Goal: Task Accomplishment & Management: Complete application form

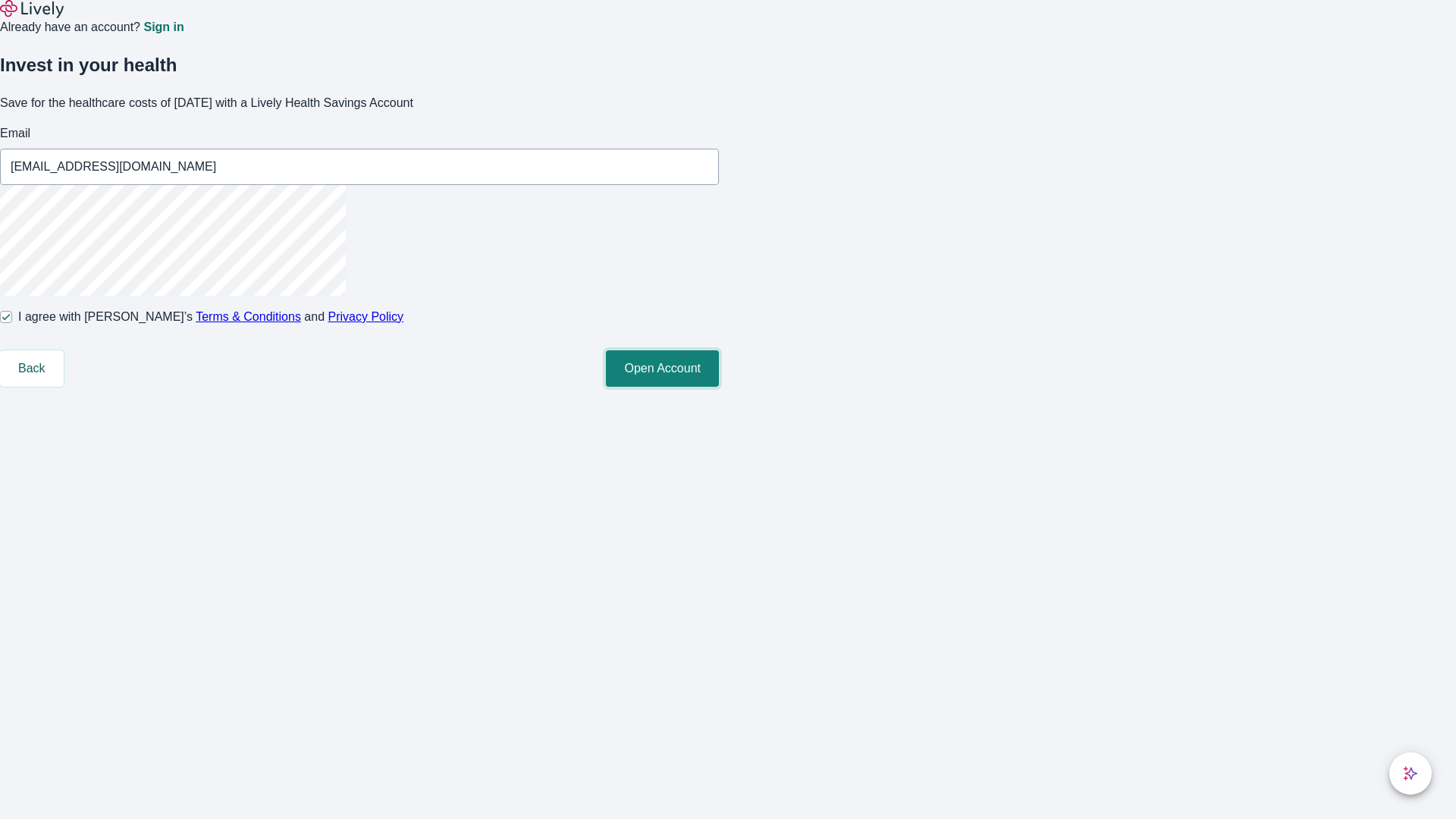
click at [719, 387] on button "Open Account" at bounding box center [662, 368] width 113 height 36
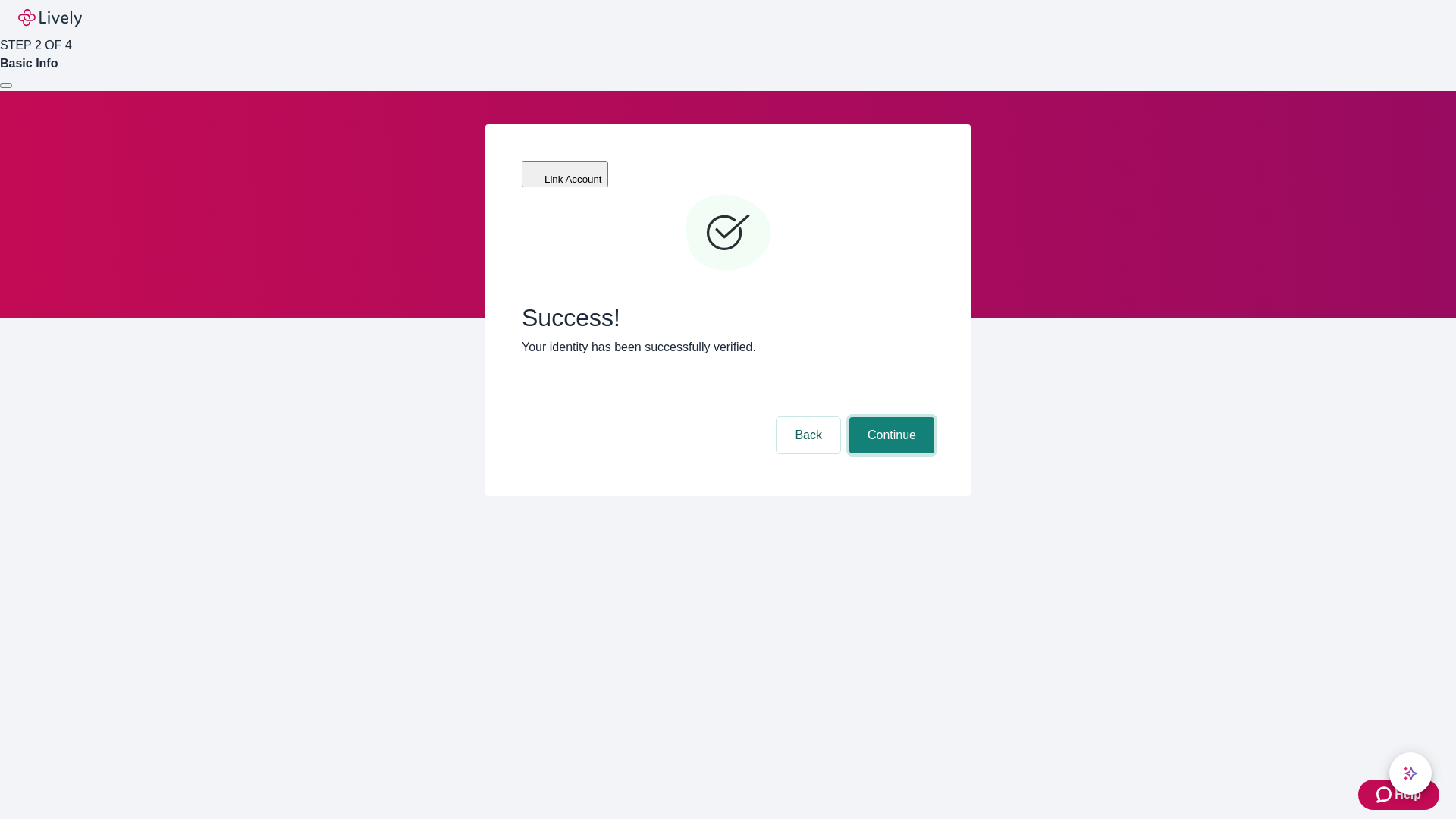
click at [890, 417] on button "Continue" at bounding box center [891, 435] width 85 height 36
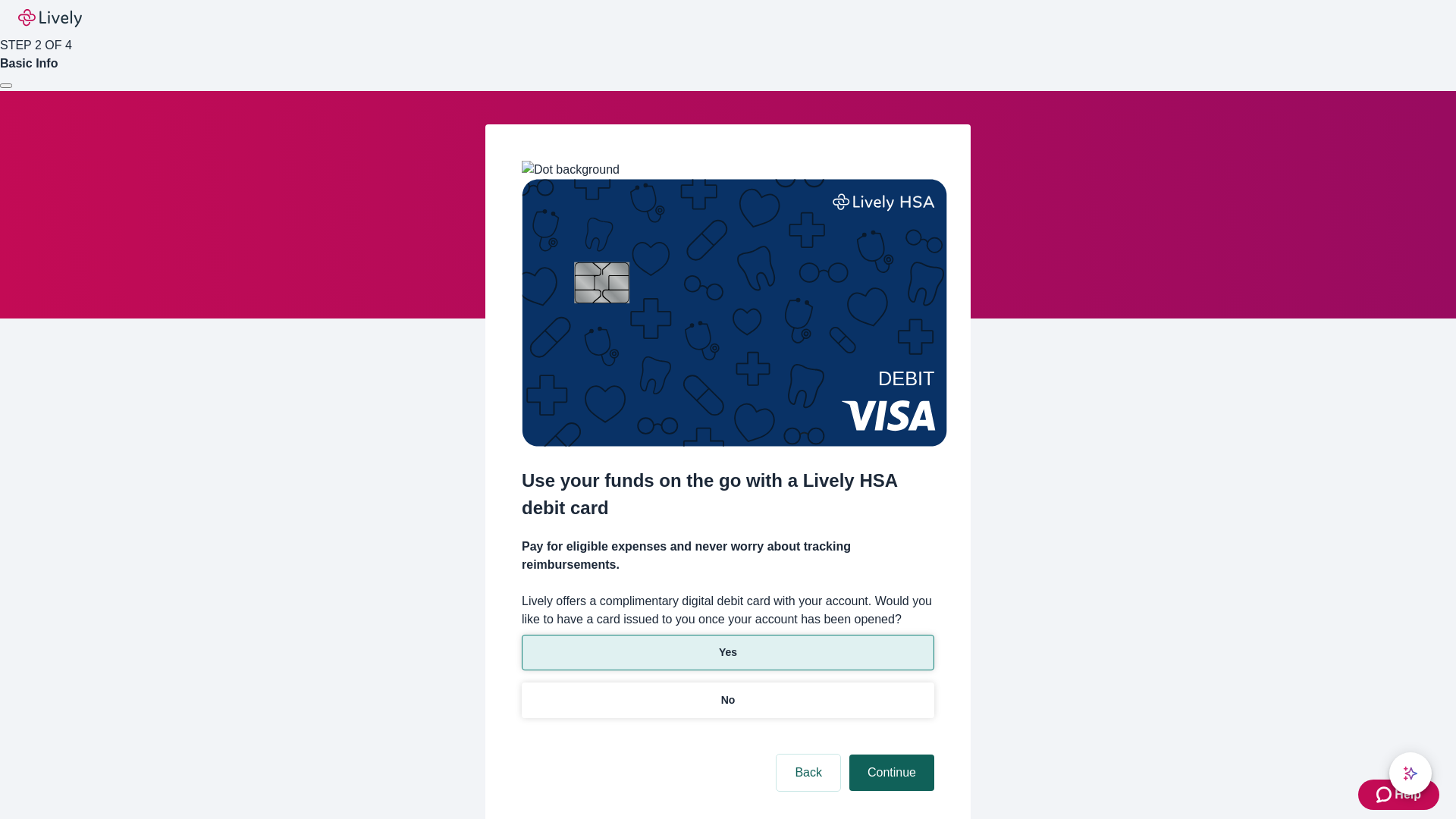
click at [727, 644] on p "Yes" at bounding box center [728, 652] width 18 height 16
click at [890, 755] on button "Continue" at bounding box center [891, 772] width 85 height 36
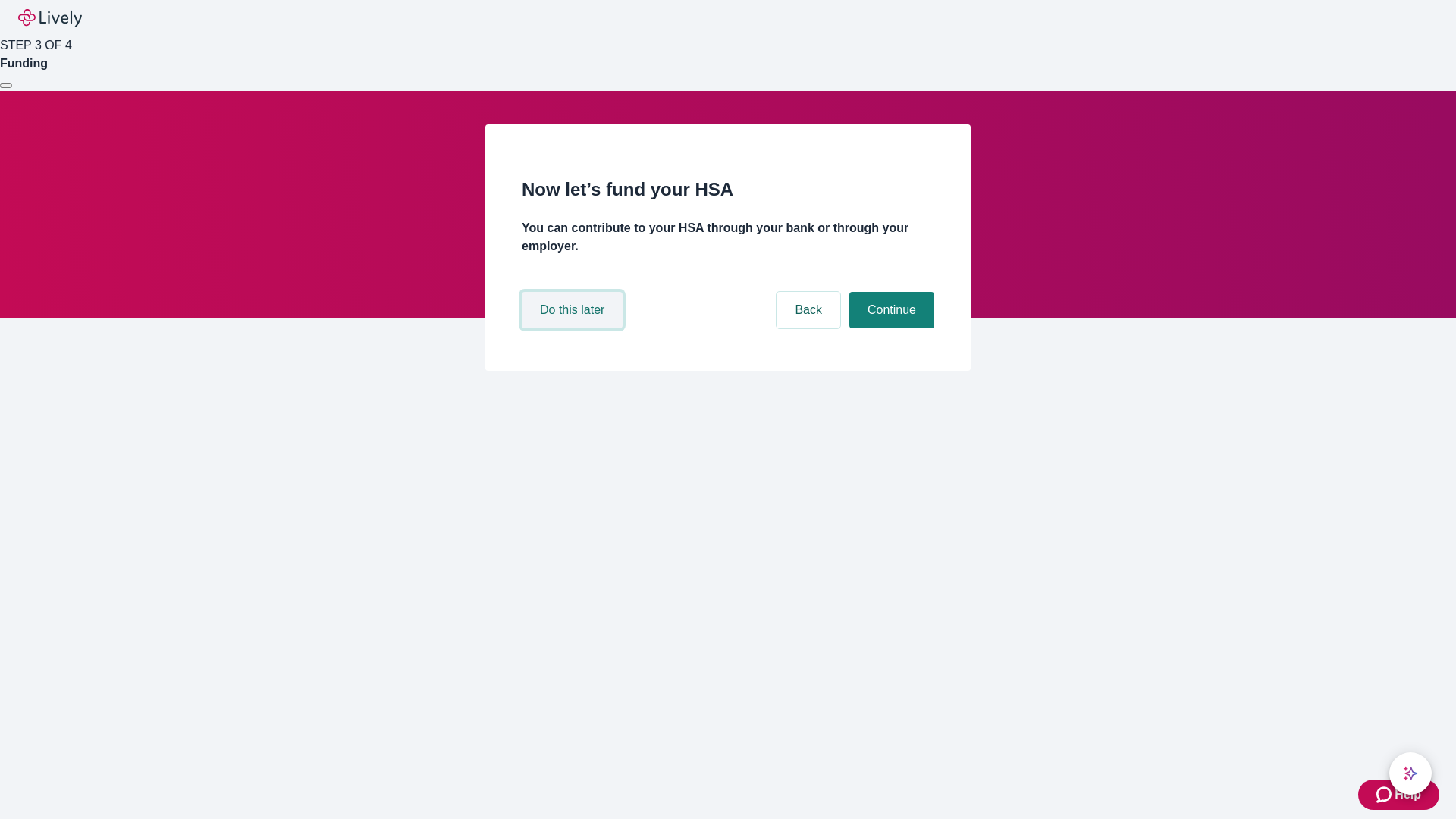
click at [574, 328] on button "Do this later" at bounding box center [572, 310] width 101 height 36
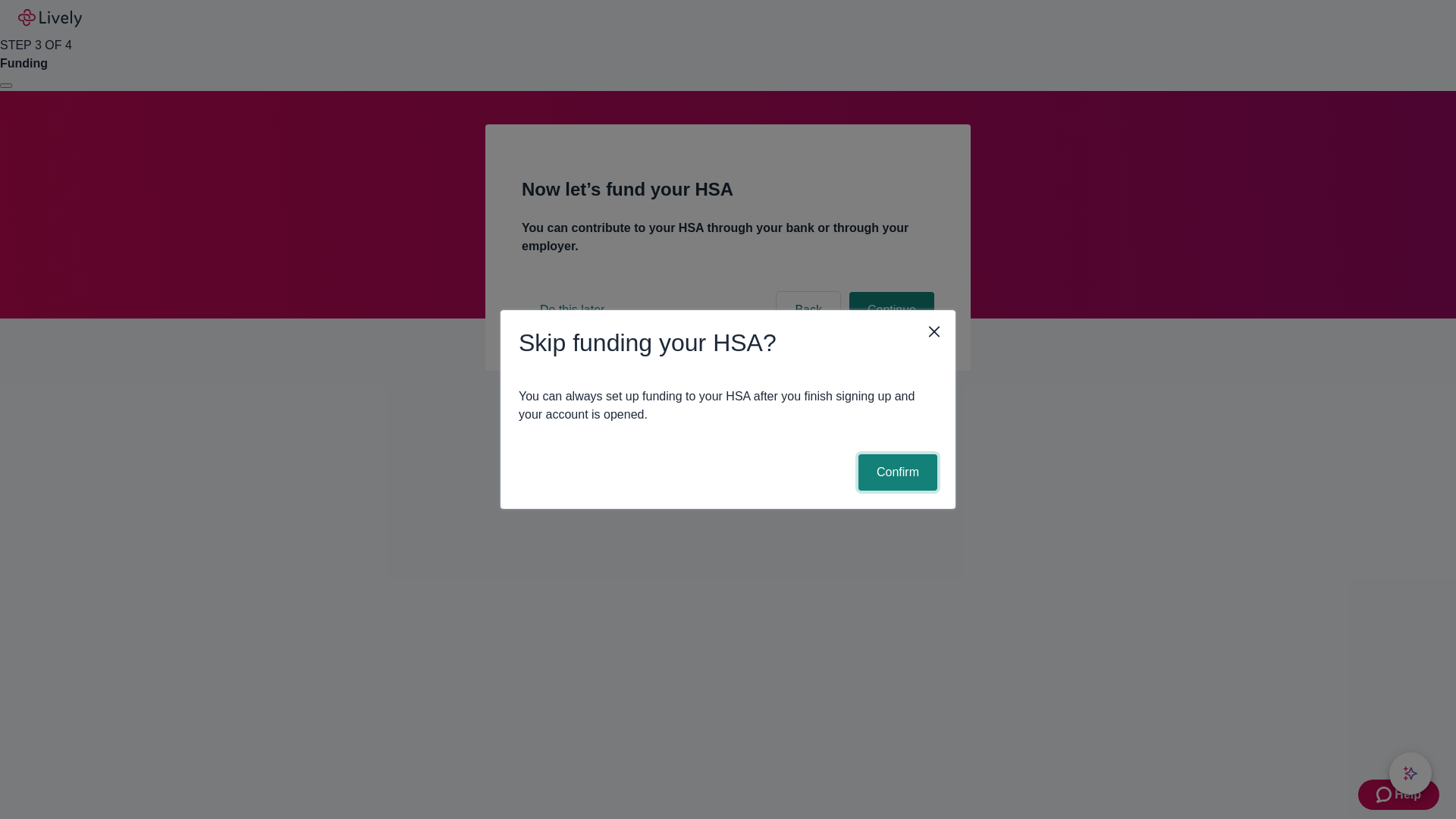
click at [896, 472] on button "Confirm" at bounding box center [898, 471] width 79 height 36
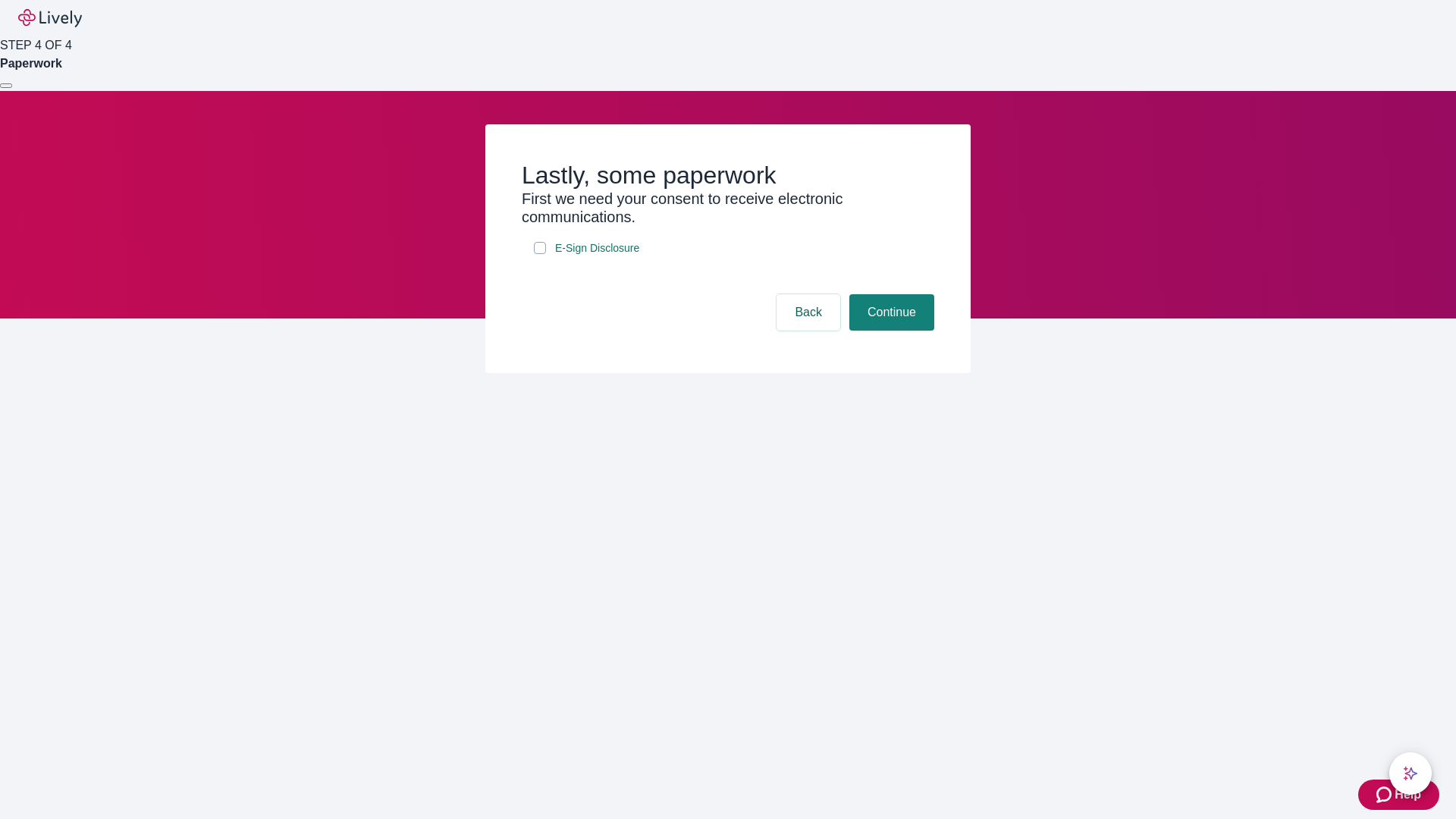
click at [540, 254] on input "E-Sign Disclosure" at bounding box center [540, 248] width 12 height 12
checkbox input "true"
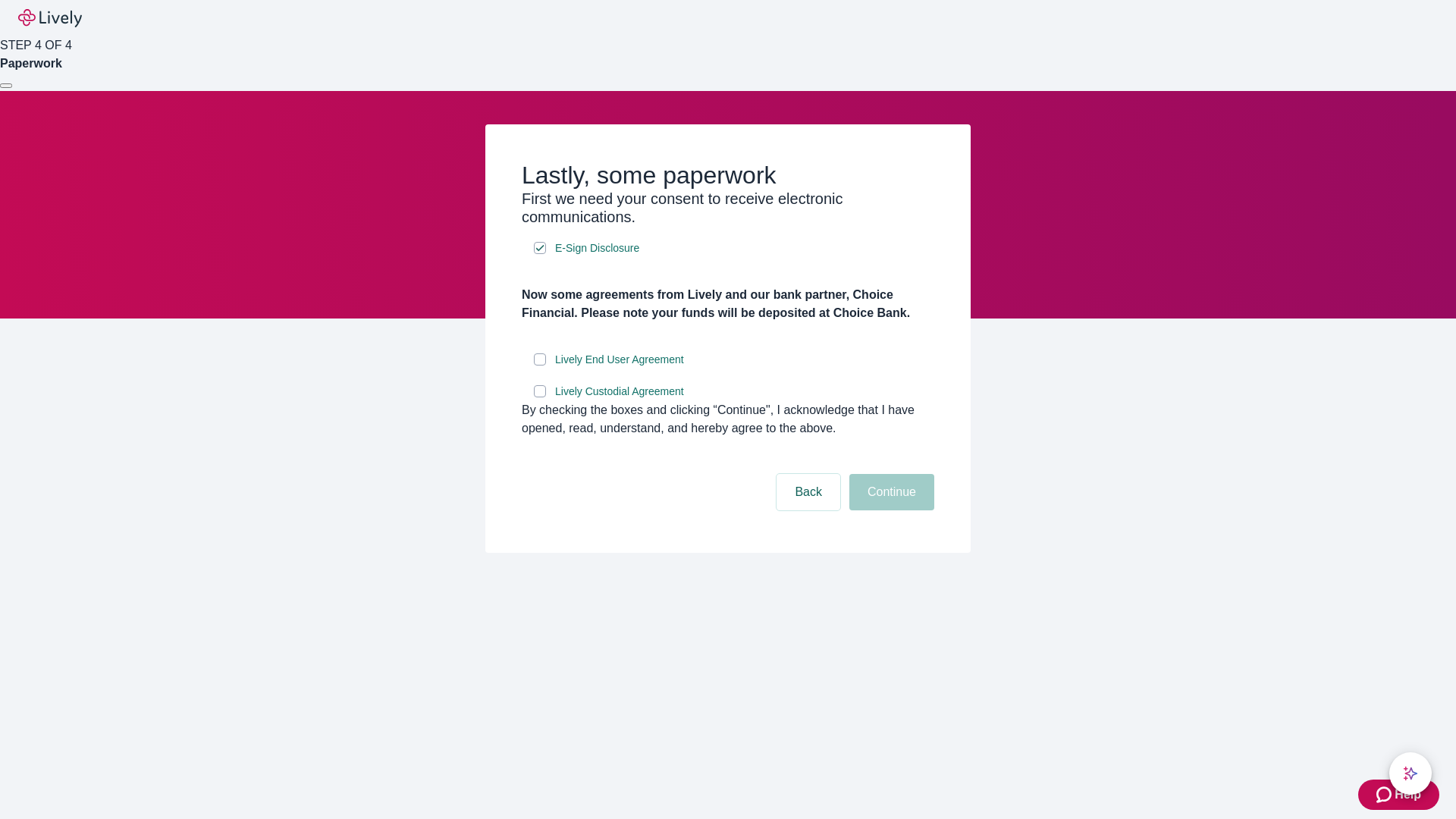
click at [540, 365] on input "Lively End User Agreement" at bounding box center [540, 359] width 12 height 12
checkbox input "true"
click at [540, 397] on input "Lively Custodial Agreement" at bounding box center [540, 391] width 12 height 12
checkbox input "true"
click at [890, 510] on button "Continue" at bounding box center [891, 492] width 85 height 36
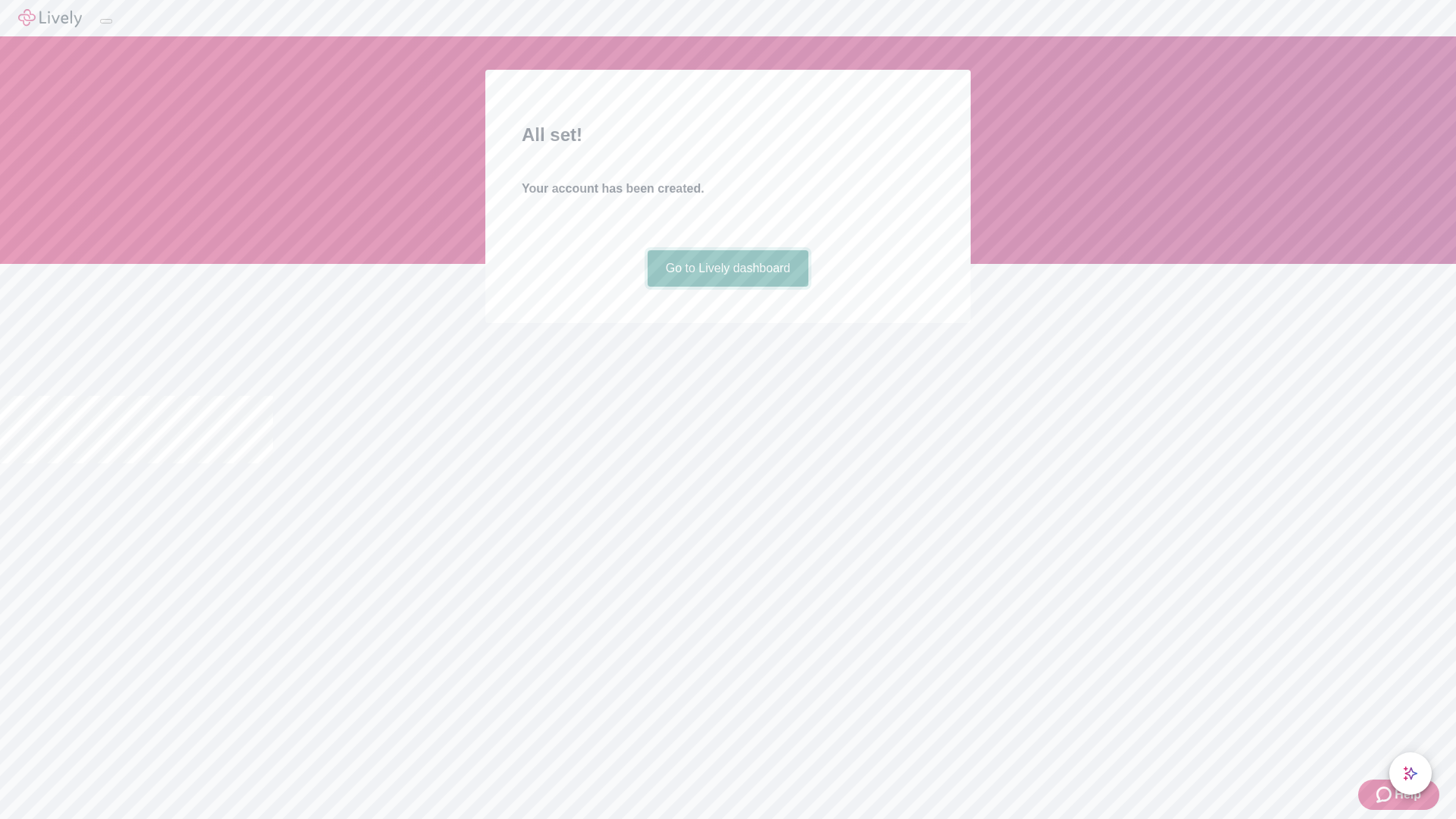
click at [727, 286] on link "Go to Lively dashboard" at bounding box center [728, 268] width 162 height 36
